Goal: Check status: Check status

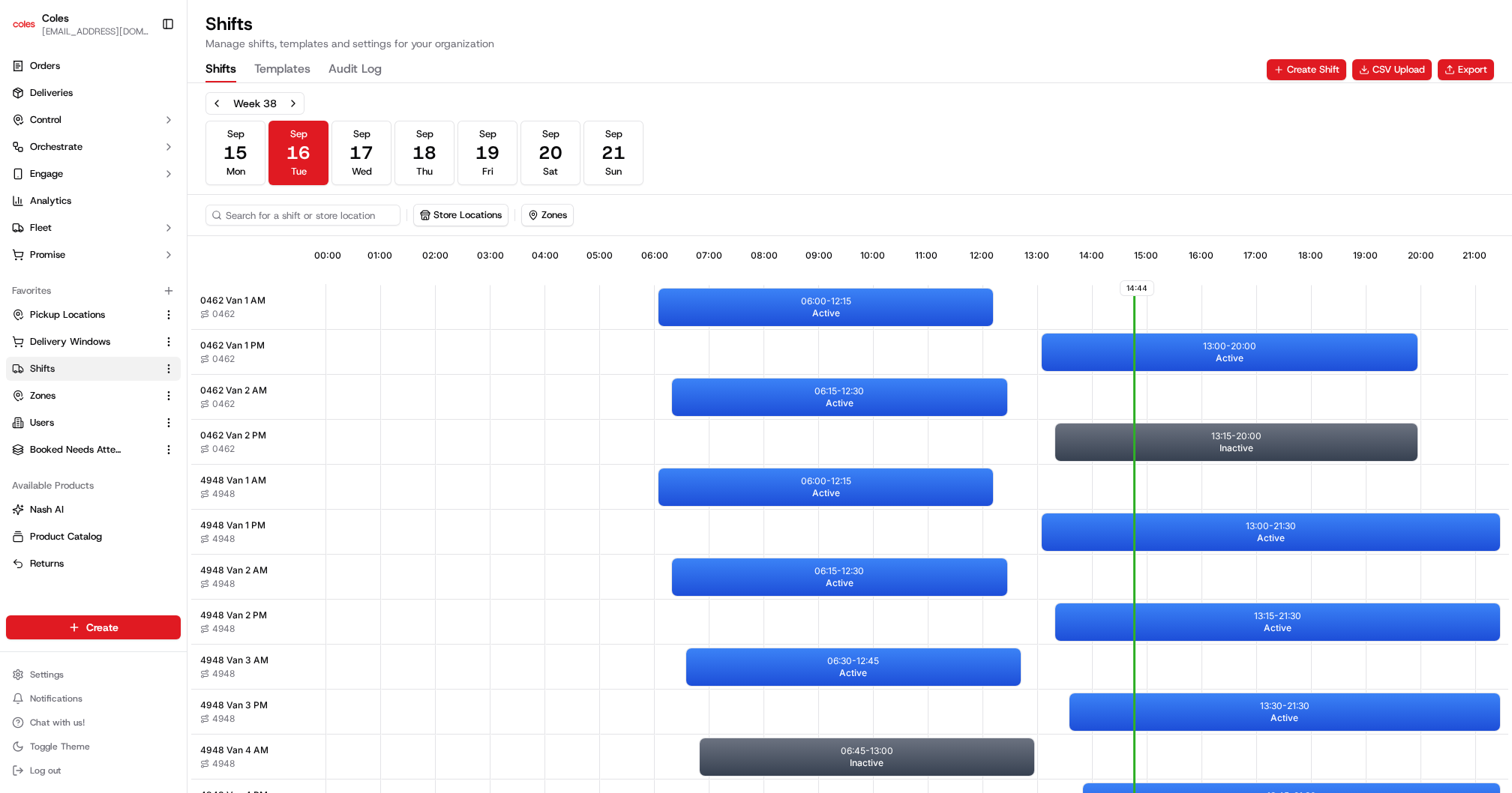
click at [49, 96] on span "Deliveries" at bounding box center [51, 93] width 43 height 14
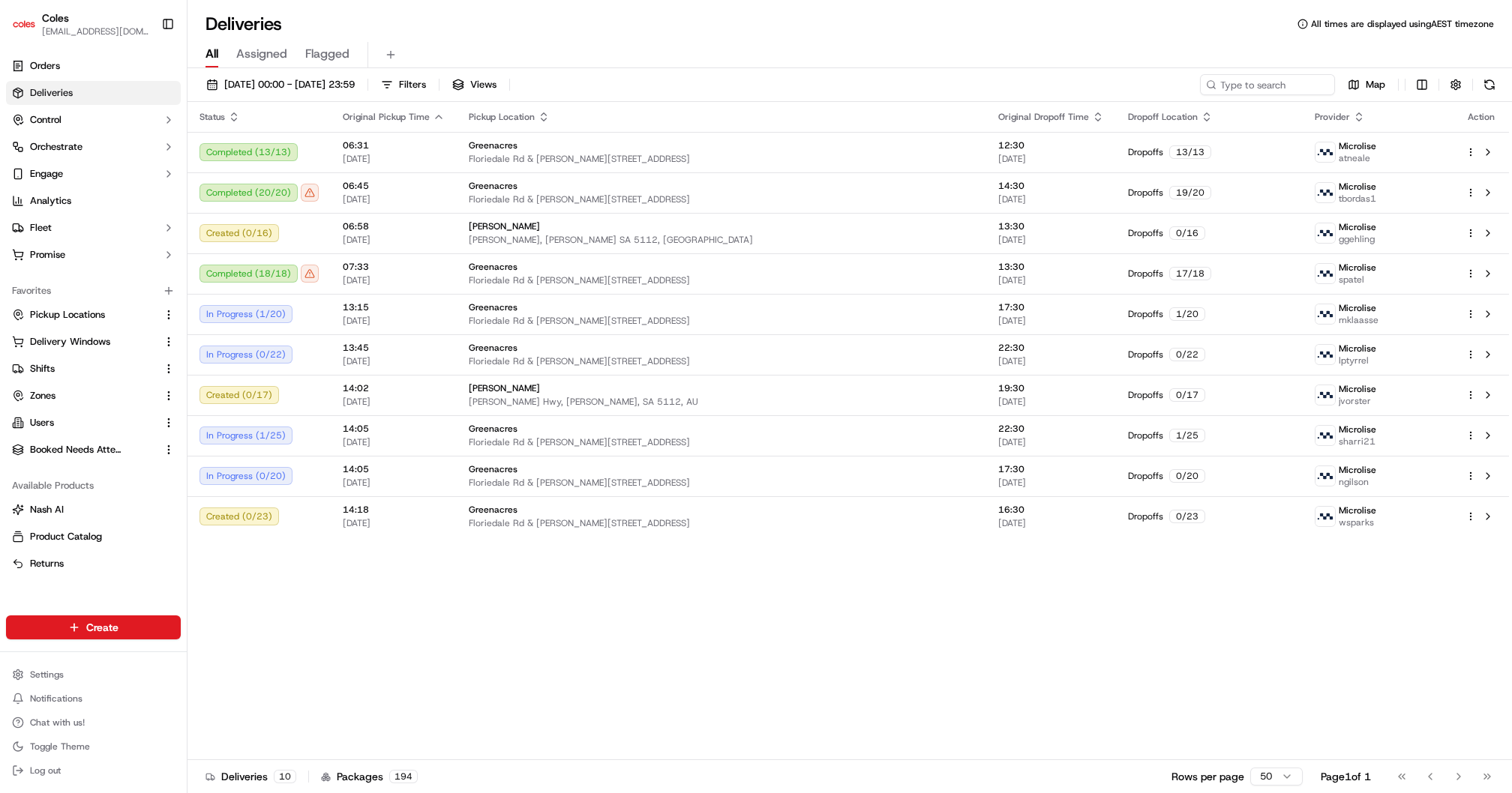
click at [917, 156] on span "Floriedale Rd & [PERSON_NAME][STREET_ADDRESS]" at bounding box center [721, 158] width 506 height 12
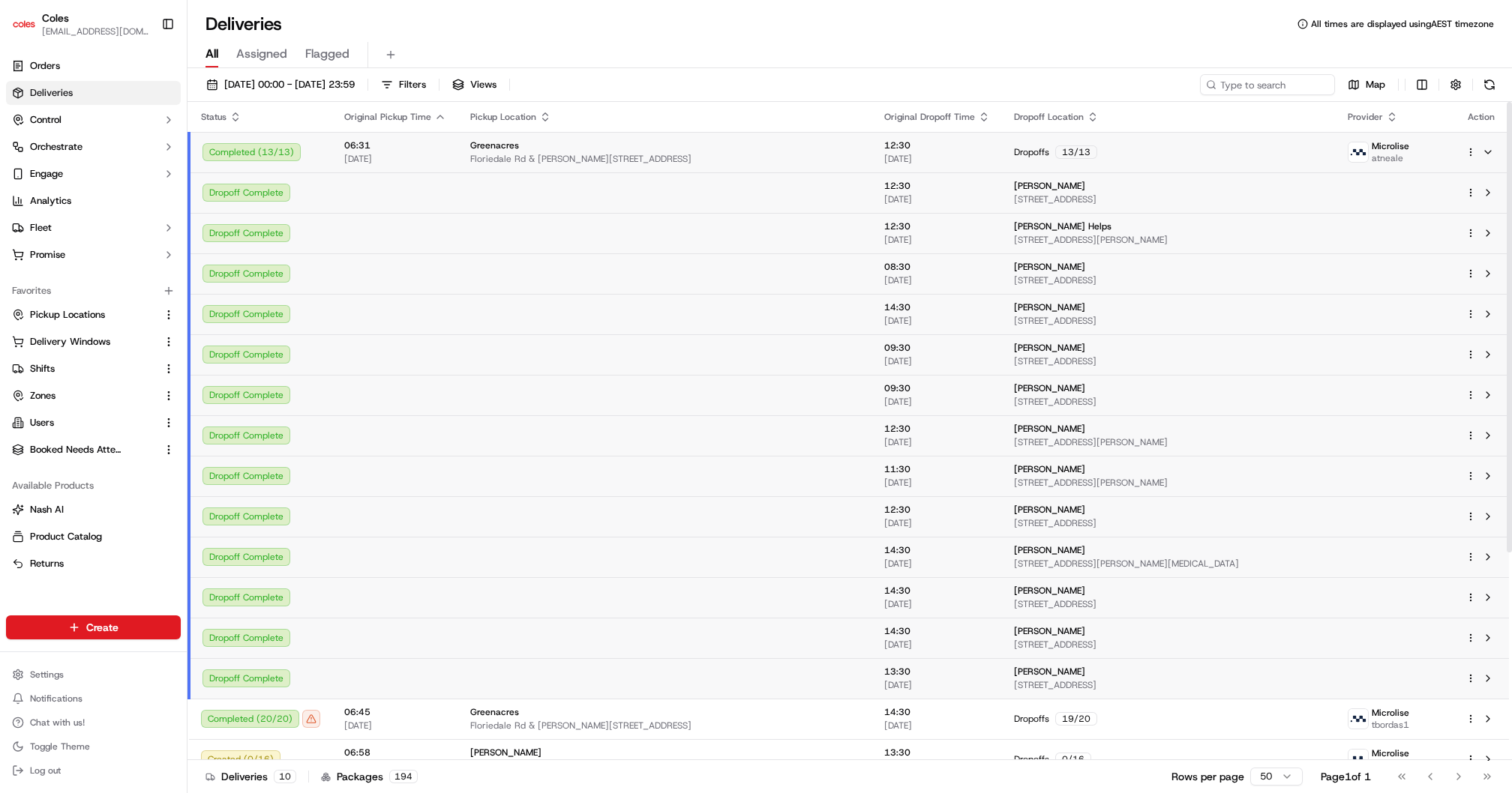
click at [917, 156] on span "[DATE]" at bounding box center [937, 158] width 106 height 12
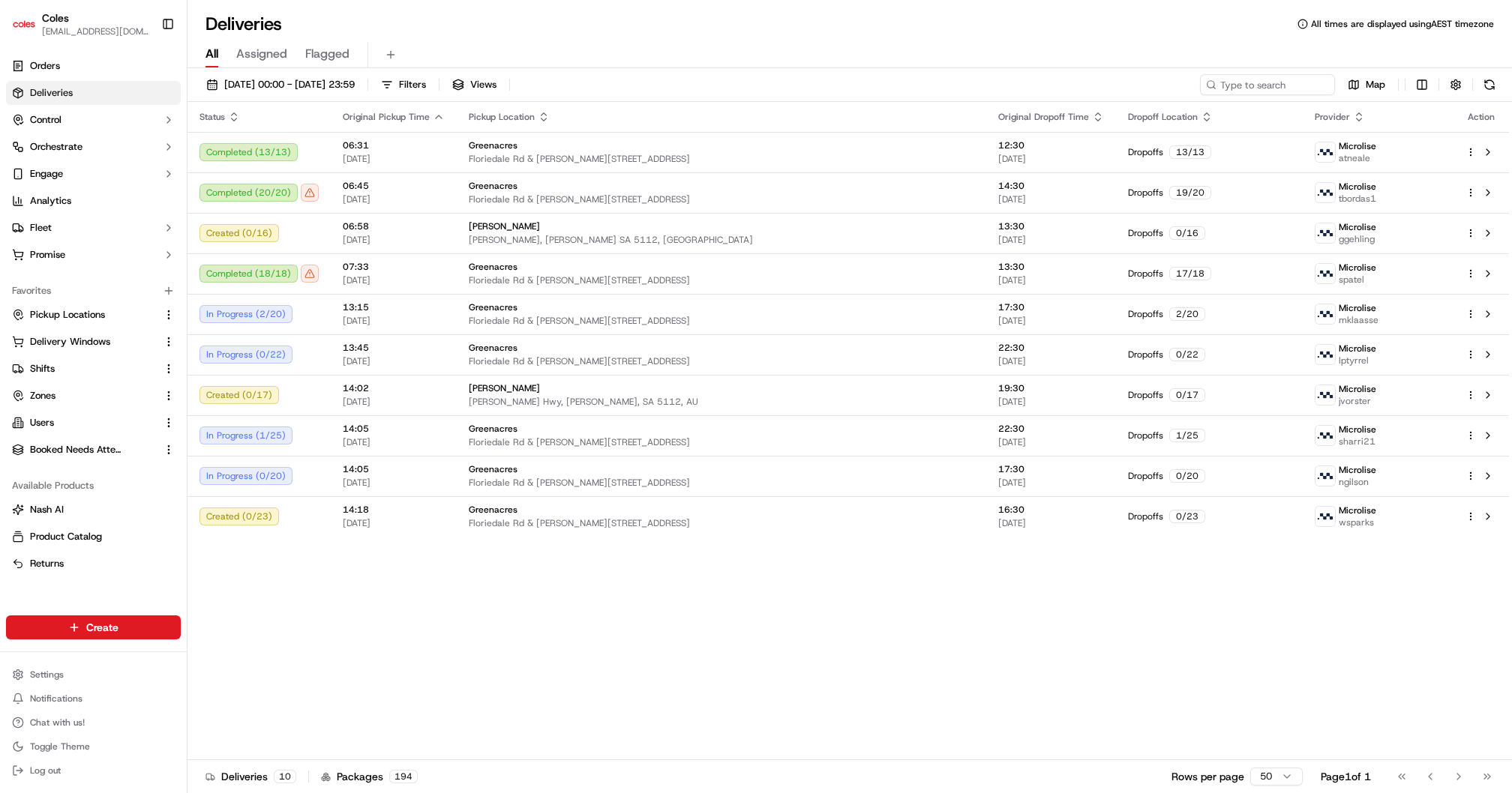
click at [41, 64] on span "Orders" at bounding box center [45, 65] width 30 height 14
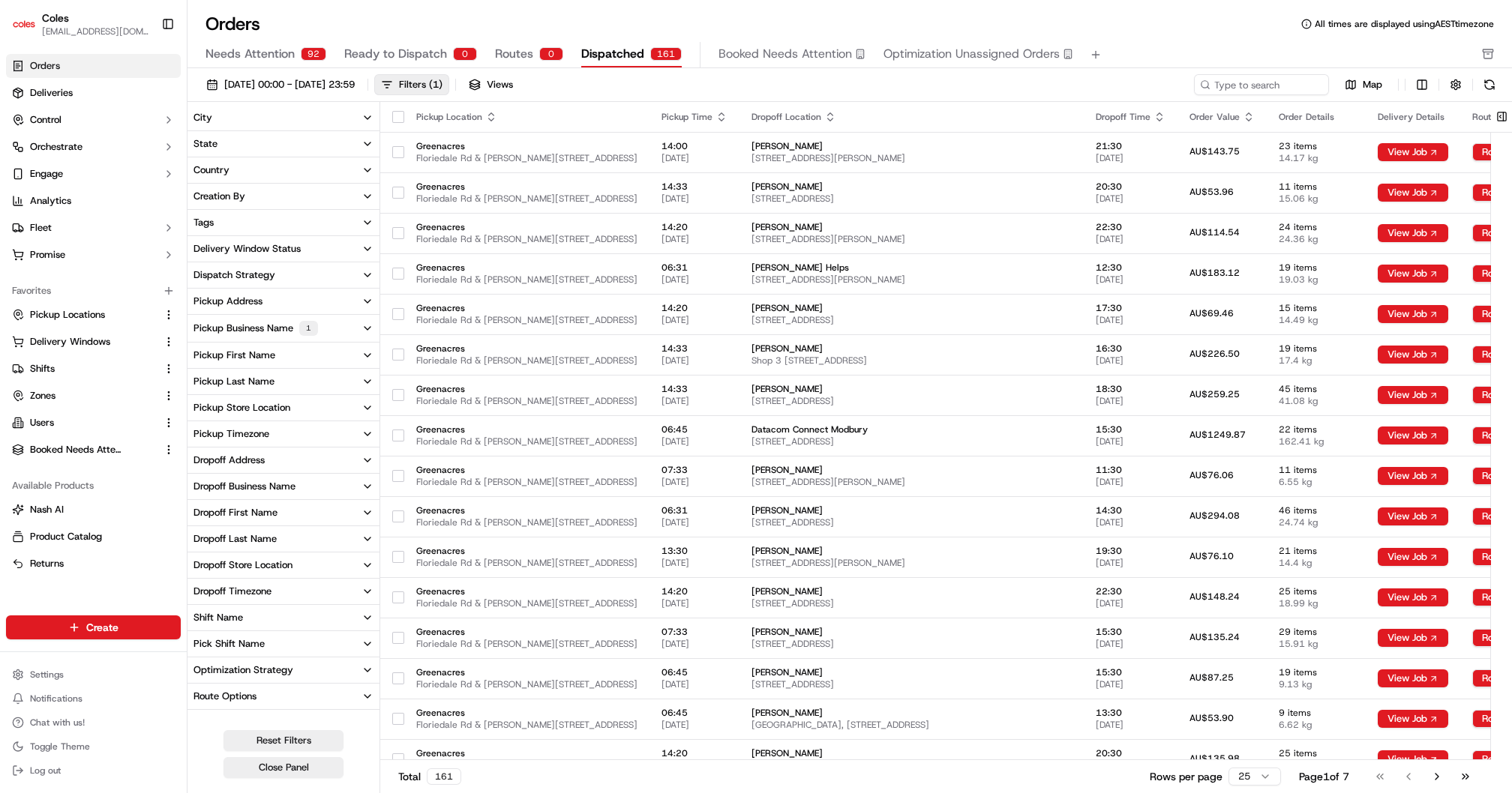
click at [65, 71] on link "Orders" at bounding box center [94, 65] width 175 height 24
click at [57, 91] on span "Deliveries" at bounding box center [51, 93] width 43 height 14
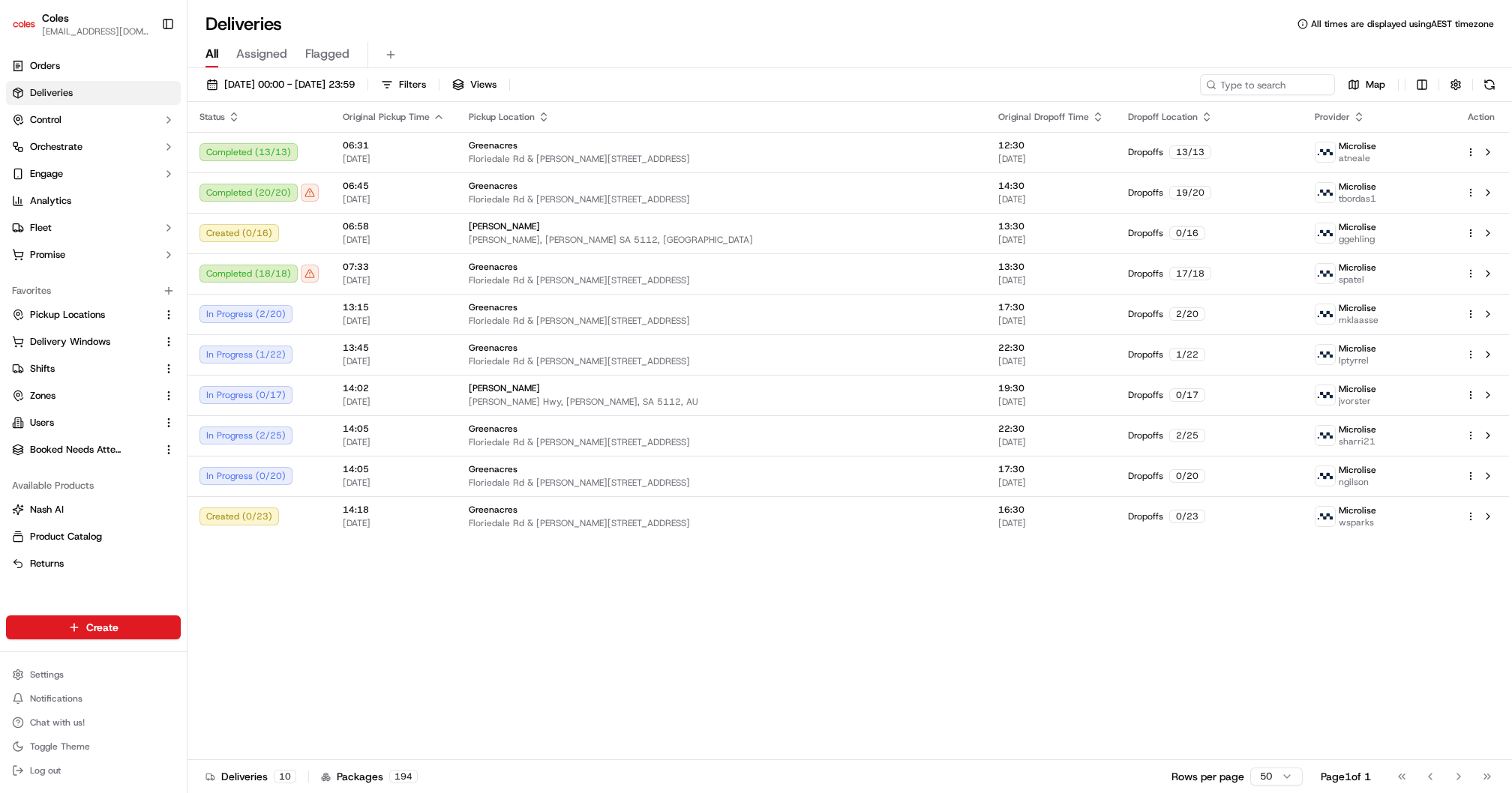
click at [55, 75] on link "Orders" at bounding box center [94, 65] width 175 height 24
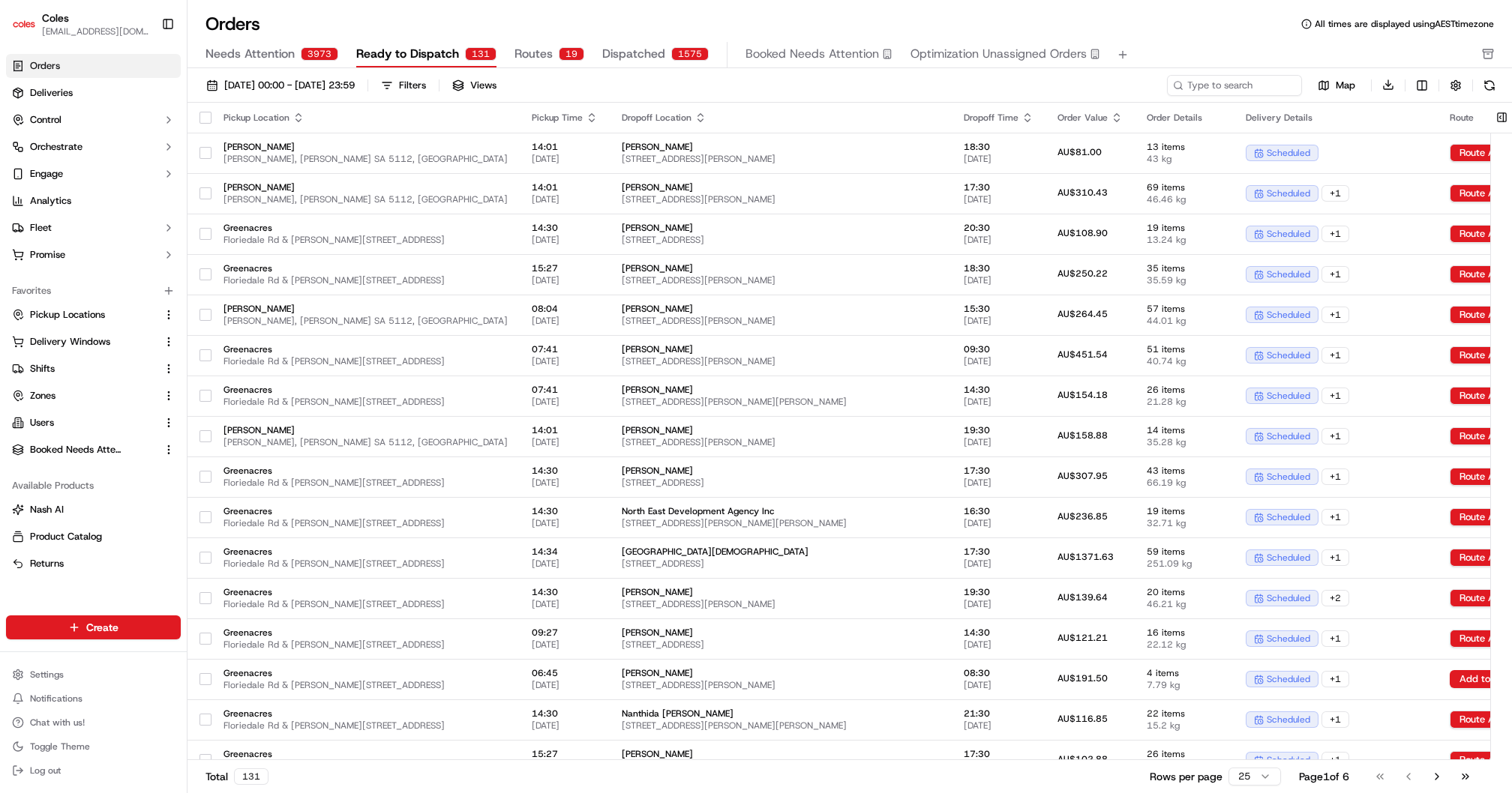
click at [533, 47] on span "Routes" at bounding box center [534, 54] width 38 height 18
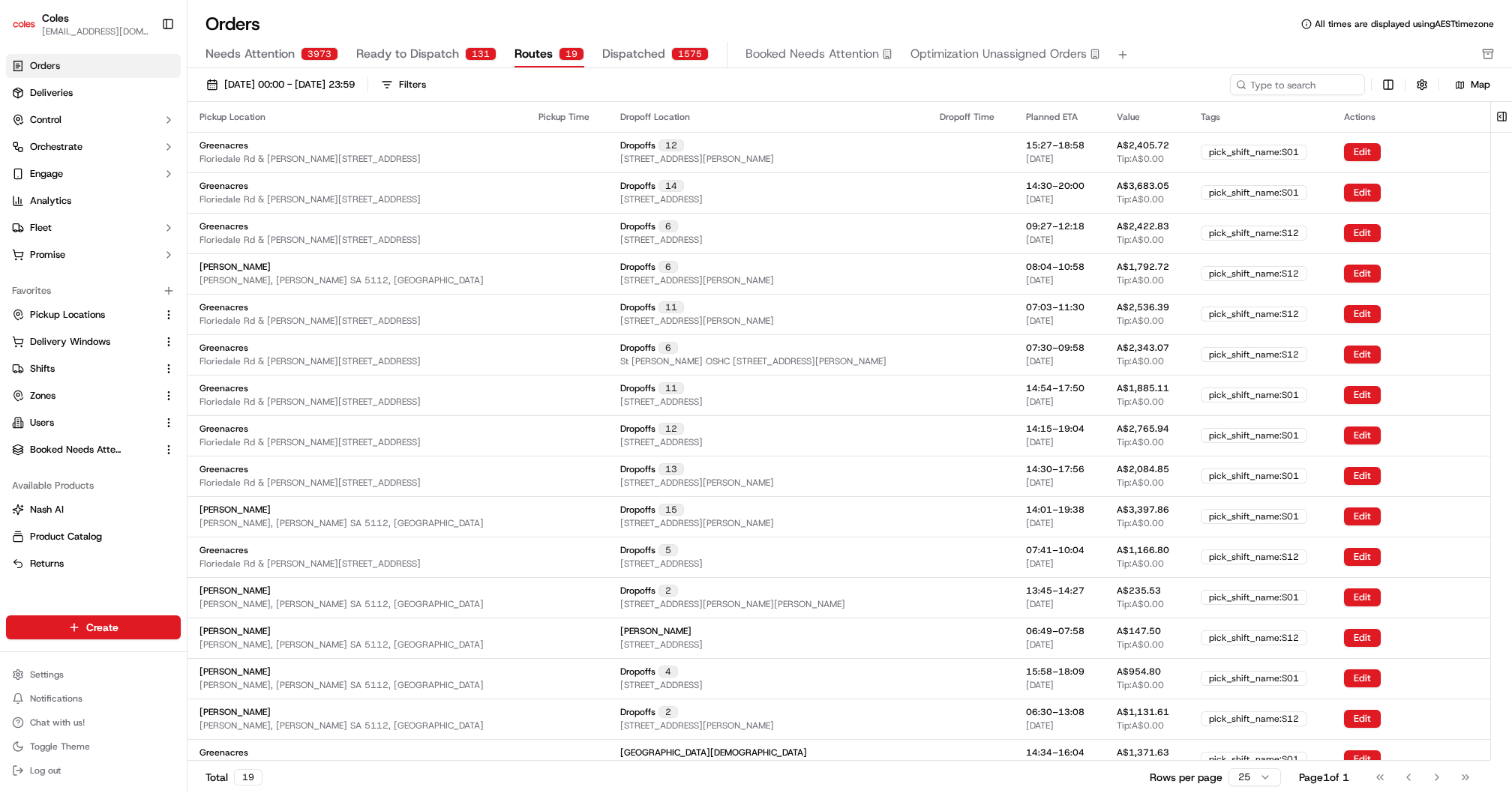
click at [641, 54] on span "Dispatched" at bounding box center [633, 54] width 63 height 18
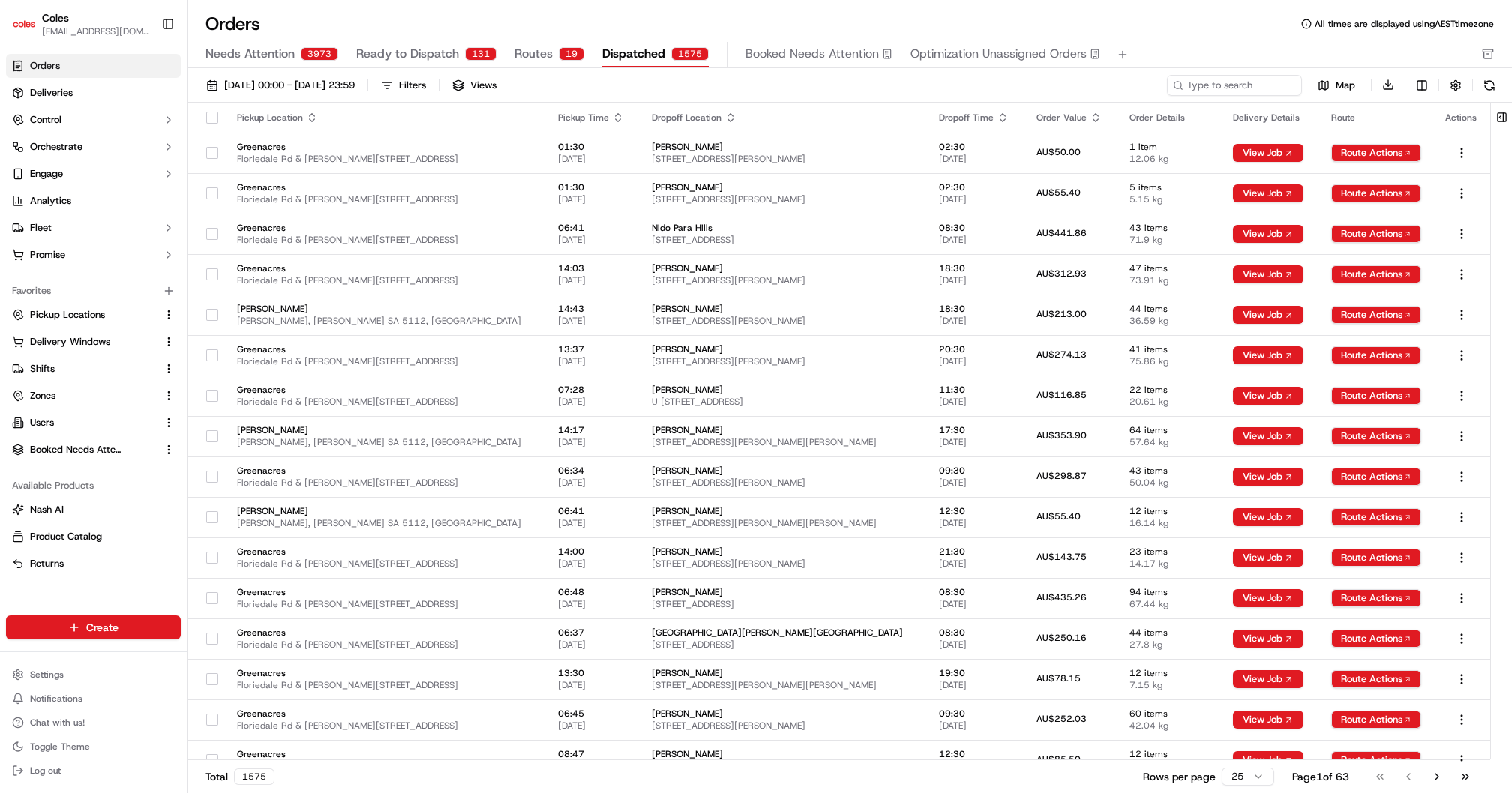
click at [60, 95] on span "Deliveries" at bounding box center [51, 93] width 43 height 14
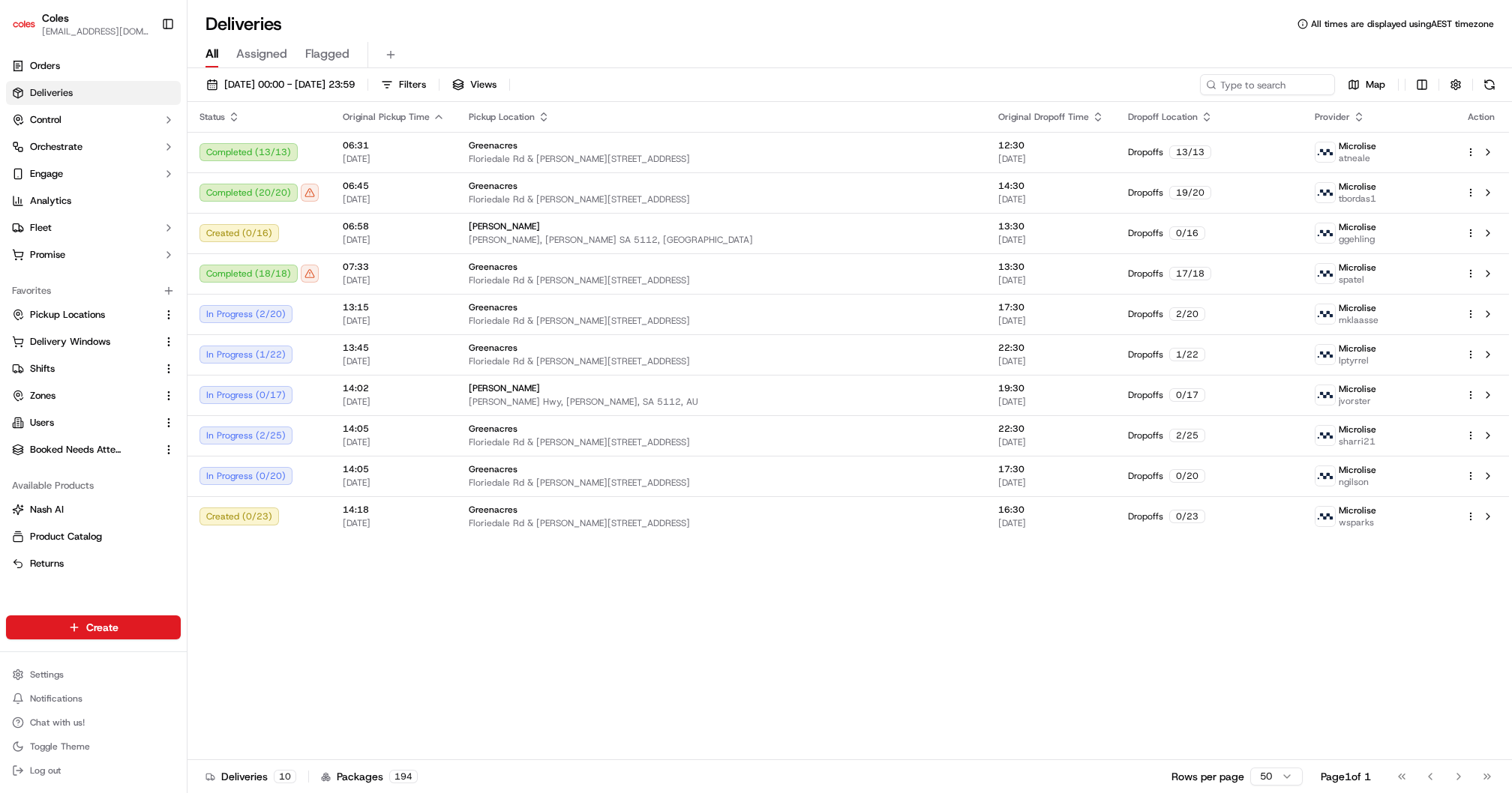
click at [1416, 81] on html "Coles [EMAIL_ADDRESS][DOMAIN_NAME] Toggle Sidebar Orders Deliveries Control Orc…" at bounding box center [756, 396] width 1512 height 793
click at [862, 148] on html "Coles [EMAIL_ADDRESS][DOMAIN_NAME] Toggle Sidebar Orders Deliveries Control Orc…" at bounding box center [756, 396] width 1512 height 793
click at [690, 167] on td "Greenacres [STREET_ADDRESS][PERSON_NAME]" at bounding box center [721, 152] width 529 height 41
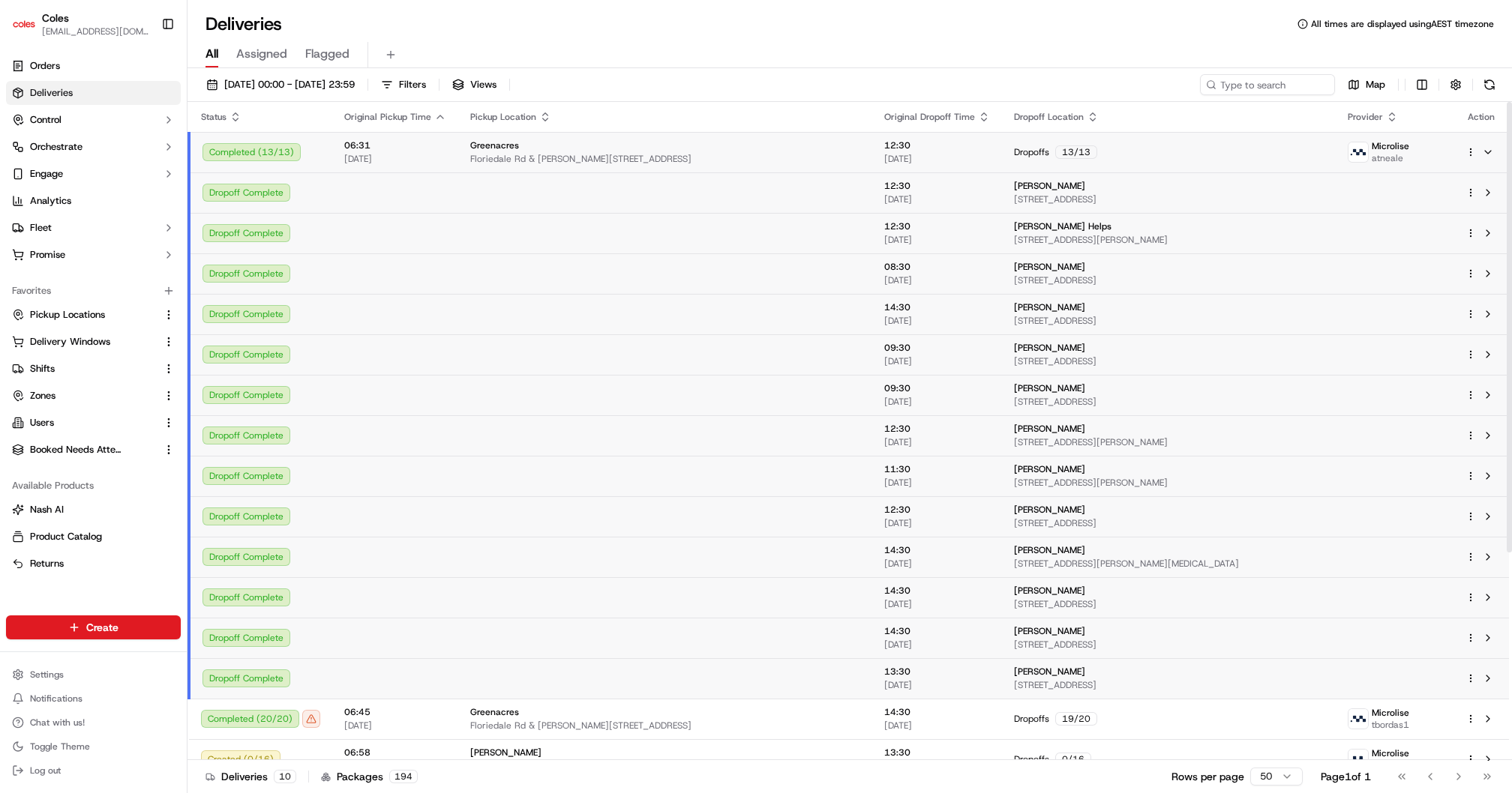
click at [1474, 153] on html "Coles [EMAIL_ADDRESS][DOMAIN_NAME] Toggle Sidebar Orders Deliveries Control Orc…" at bounding box center [756, 396] width 1512 height 793
click at [1380, 198] on span "Delivery Details" at bounding box center [1405, 200] width 66 height 12
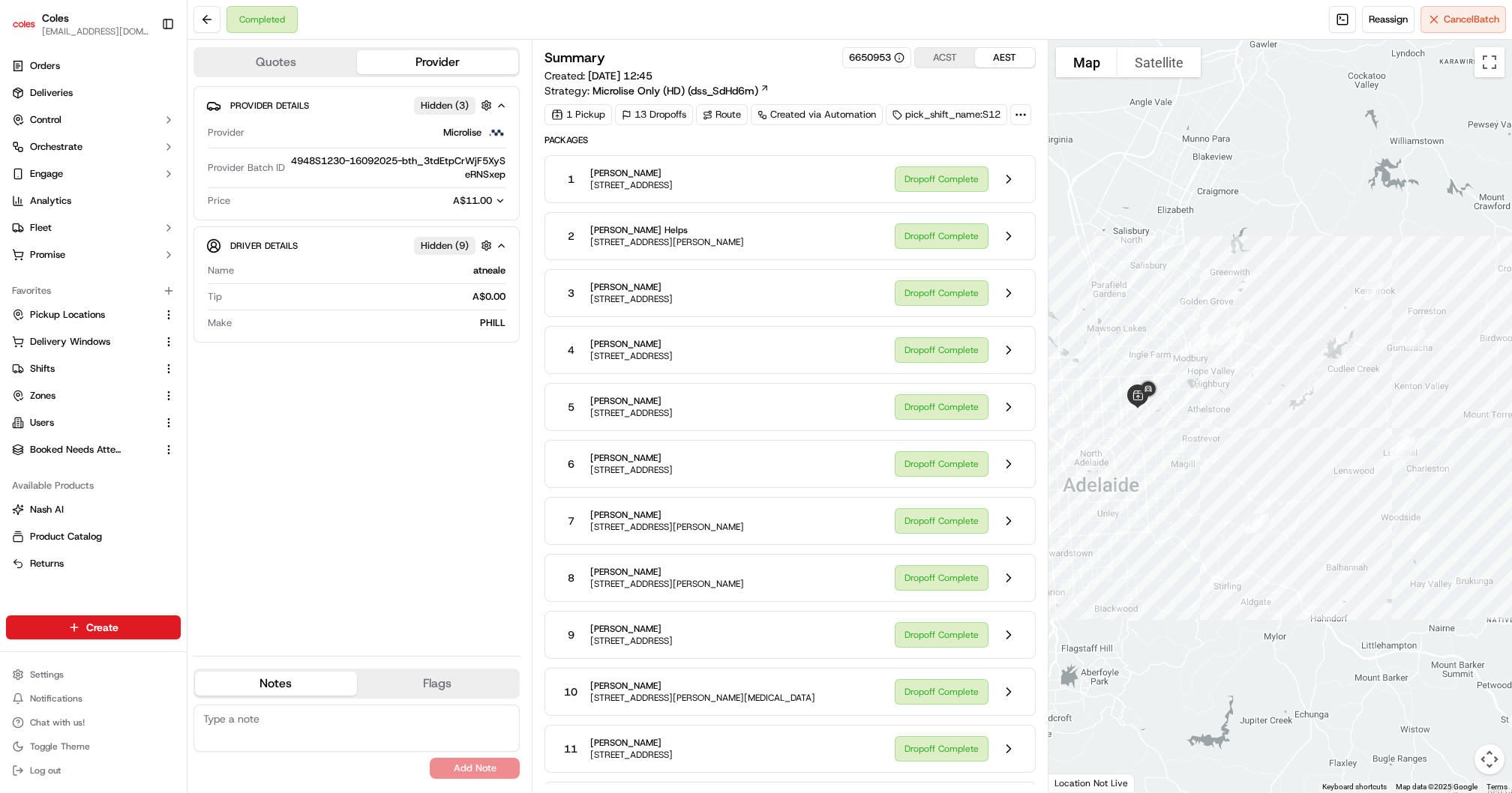
click at [1024, 113] on icon at bounding box center [1021, 115] width 14 height 14
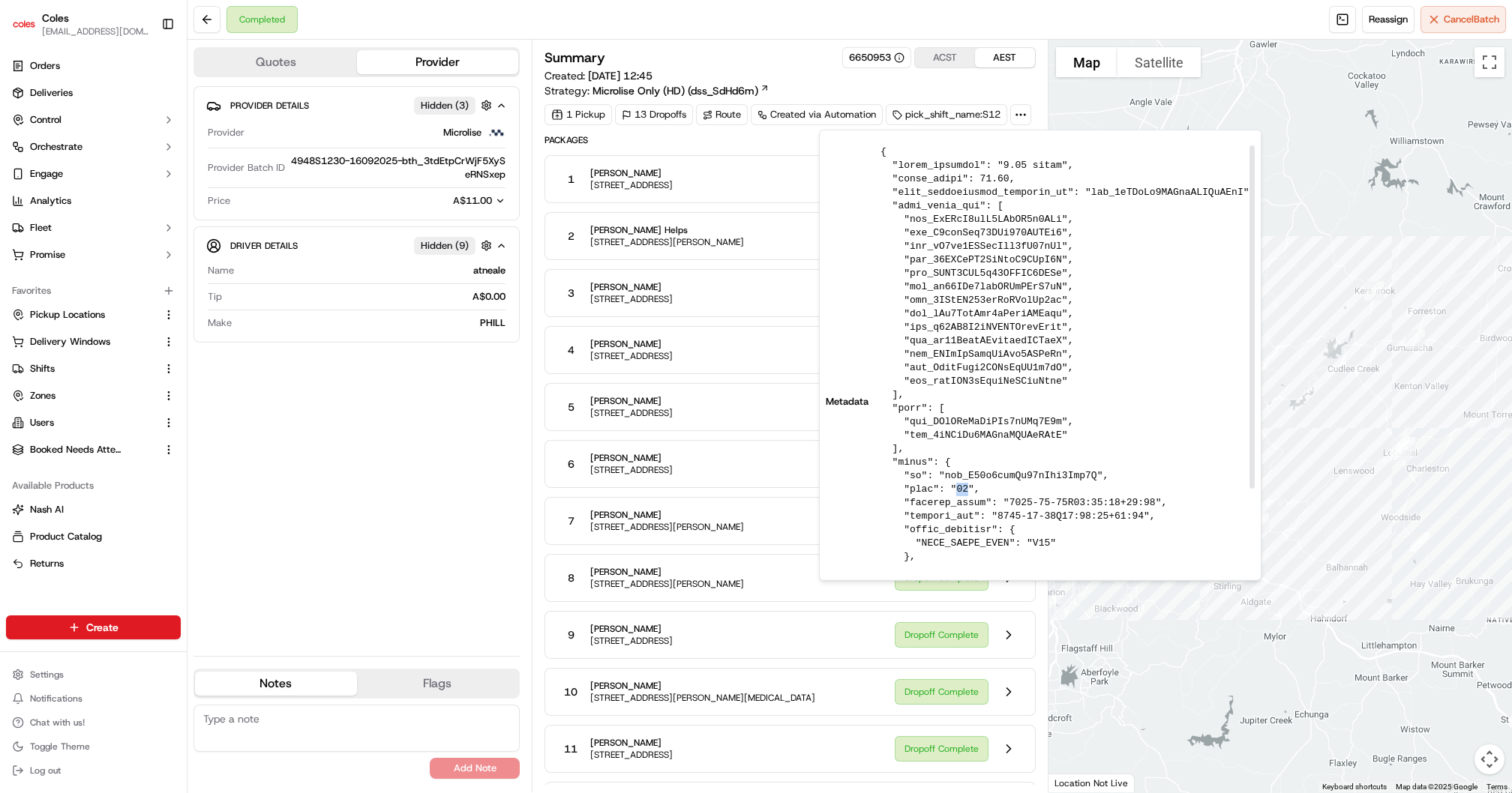
drag, startPoint x: 949, startPoint y: 486, endPoint x: 960, endPoint y: 487, distance: 11.0
click at [960, 487] on pre at bounding box center [1067, 402] width 374 height 513
click at [964, 494] on pre at bounding box center [1067, 402] width 374 height 513
click at [957, 492] on pre at bounding box center [1067, 402] width 374 height 513
